Goal: Task Accomplishment & Management: Manage account settings

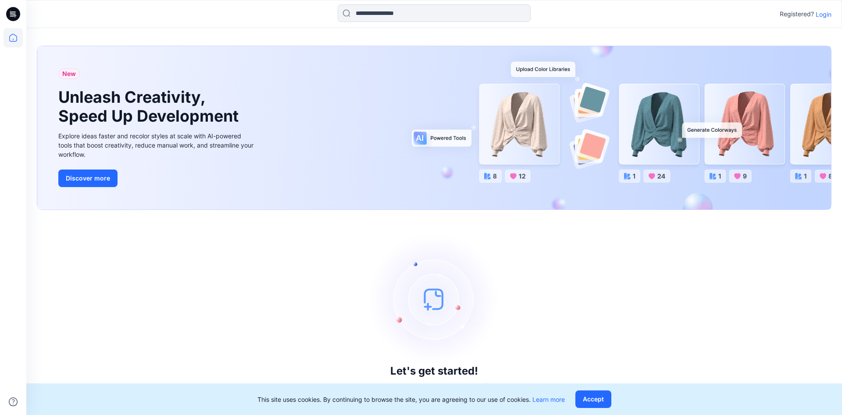
click at [828, 14] on p "Login" at bounding box center [824, 14] width 16 height 9
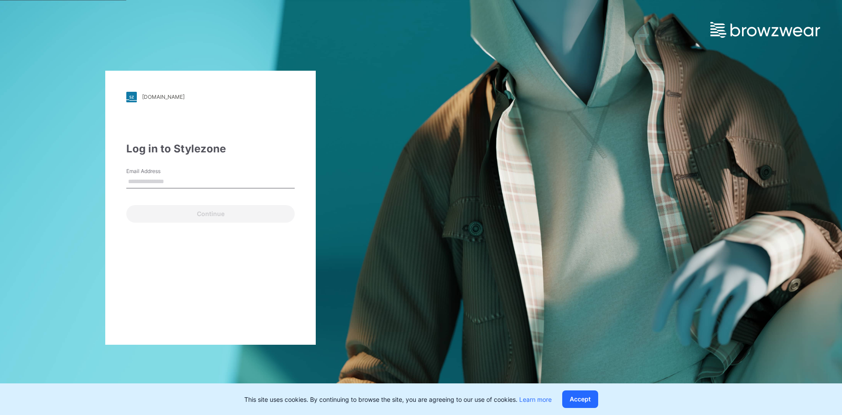
type input "**********"
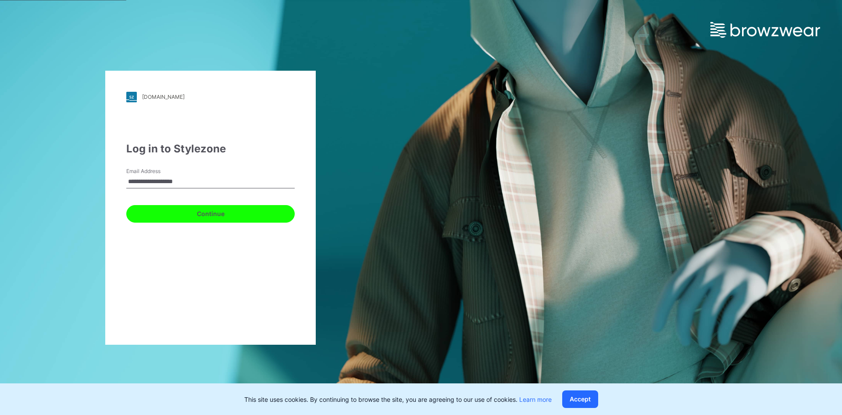
click at [221, 218] on button "Continue" at bounding box center [210, 214] width 168 height 18
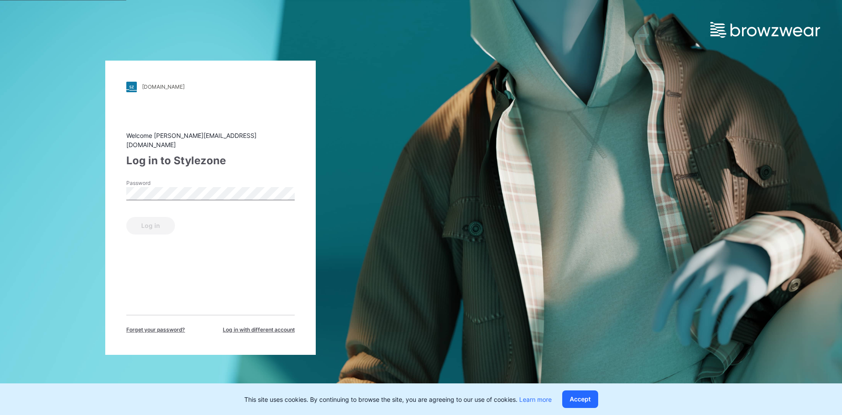
click at [216, 196] on div "Password" at bounding box center [210, 192] width 168 height 26
click at [147, 220] on button "Log in" at bounding box center [150, 226] width 49 height 18
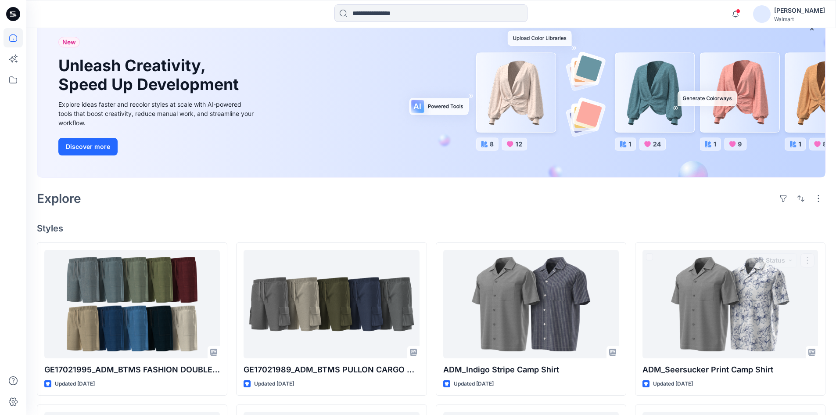
scroll to position [44, 0]
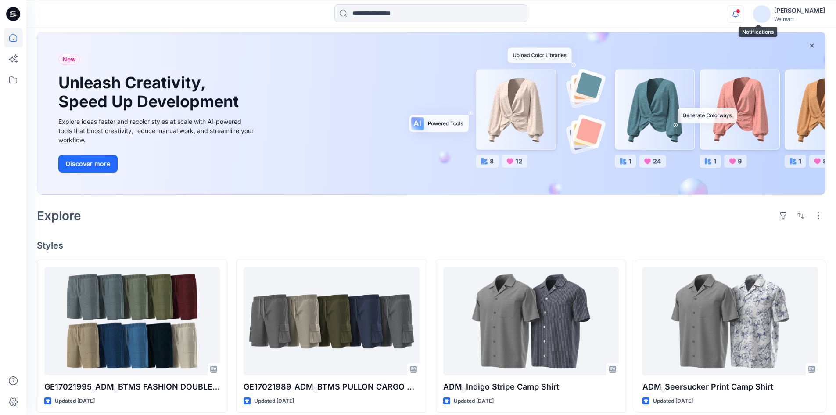
click at [744, 8] on icon "button" at bounding box center [735, 14] width 17 height 18
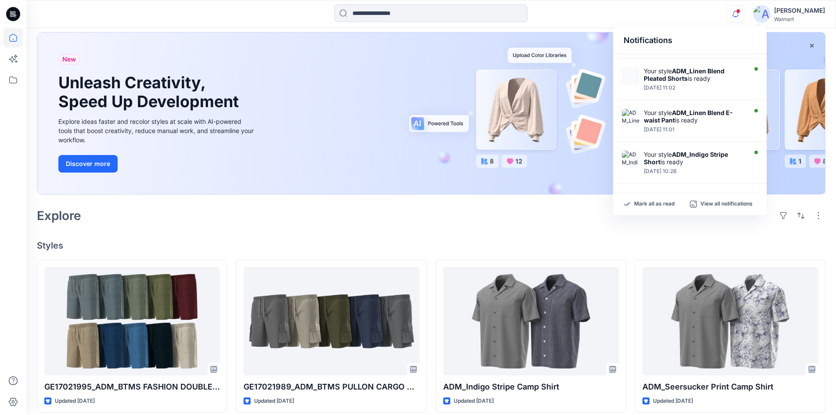
scroll to position [285, 0]
click at [725, 204] on p "View all notifications" at bounding box center [726, 204] width 52 height 8
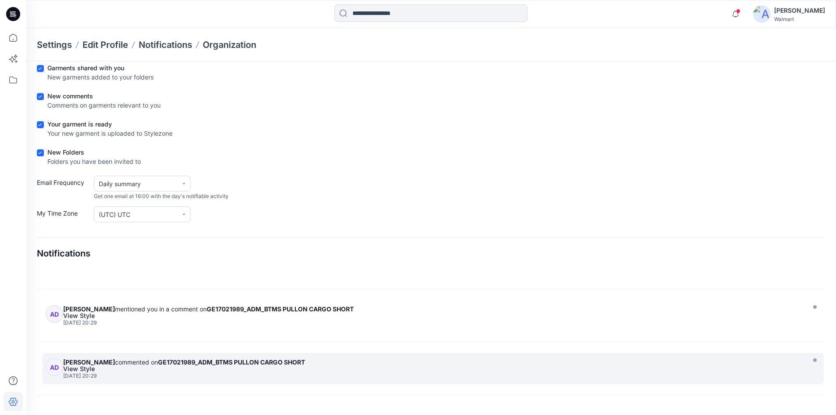
scroll to position [625, 0]
click at [168, 371] on div "[DATE] 20:29" at bounding box center [432, 374] width 739 height 6
